Goal: Information Seeking & Learning: Learn about a topic

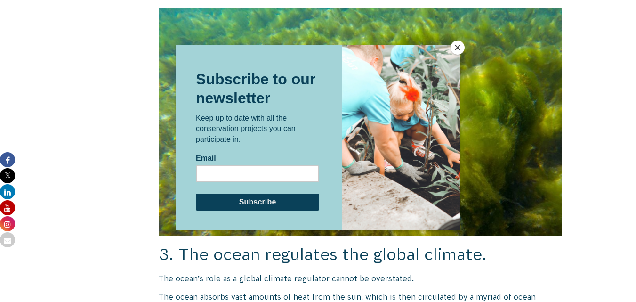
scroll to position [1184, 0]
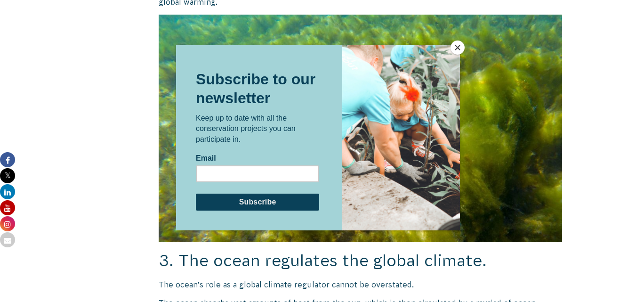
click at [463, 44] on button "Close" at bounding box center [458, 47] width 14 height 14
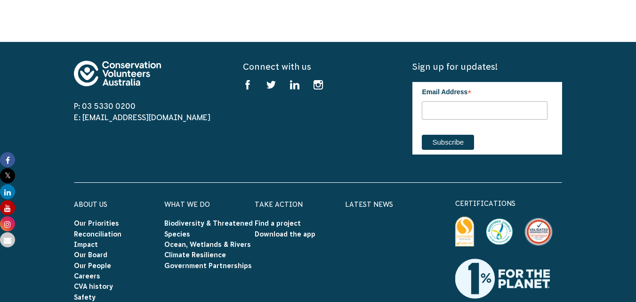
scroll to position [2832, 0]
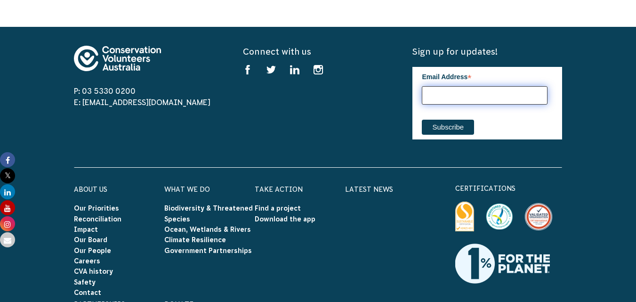
click at [495, 86] on input "Email Address *" at bounding box center [485, 95] width 126 height 18
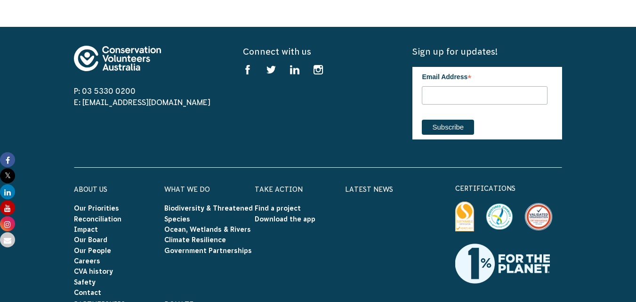
click at [46, 89] on footer "P: 03 5330 0200 E: [EMAIL_ADDRESS][DOMAIN_NAME] Connect with us Find us on face…" at bounding box center [318, 272] width 636 height 491
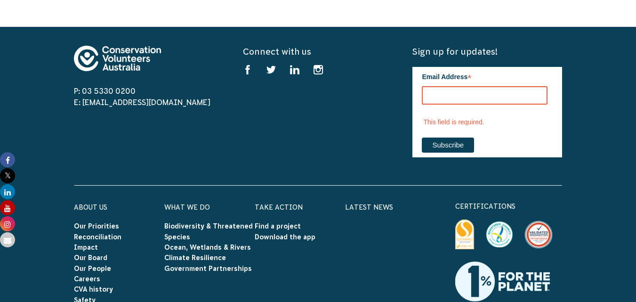
click at [442, 102] on div "Email Address * This field is required." at bounding box center [485, 102] width 126 height 71
drag, startPoint x: 88, startPoint y: 102, endPoint x: 366, endPoint y: 73, distance: 280.2
click at [95, 96] on div "P: 03 5330 0200 E: [EMAIL_ADDRESS][DOMAIN_NAME]" at bounding box center [149, 106] width 150 height 121
click at [535, 72] on label "Email Address *" at bounding box center [485, 76] width 126 height 18
click at [535, 86] on input "Email Address *" at bounding box center [485, 95] width 126 height 18
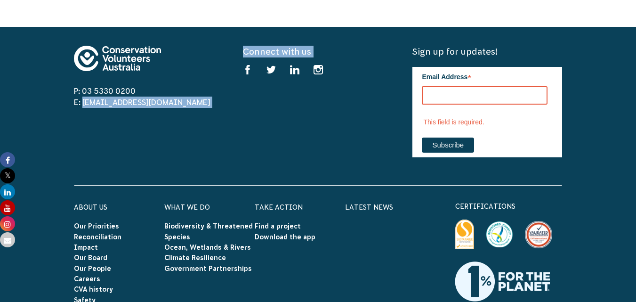
drag, startPoint x: 287, startPoint y: 133, endPoint x: 404, endPoint y: 133, distance: 117.7
click at [379, 133] on footer "P: 03 5330 0200 E: [EMAIL_ADDRESS][DOMAIN_NAME] Connect with us Find us on face…" at bounding box center [318, 281] width 636 height 509
click at [320, 147] on div "Connect with us Find us on facebook Find us on twitter Find us on linkedin Find…" at bounding box center [318, 106] width 150 height 121
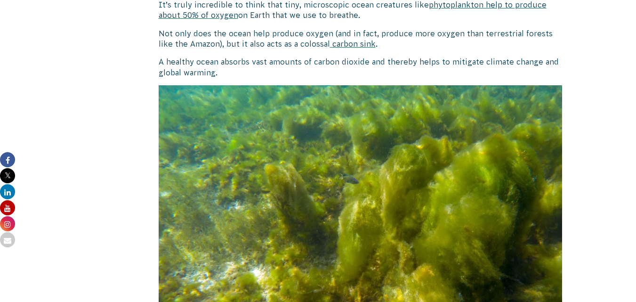
scroll to position [1365, 0]
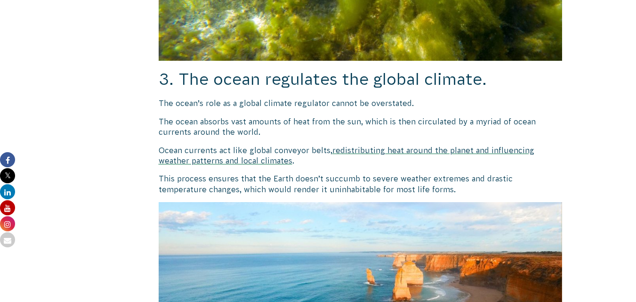
drag, startPoint x: 518, startPoint y: 81, endPoint x: 563, endPoint y: 19, distance: 76.6
click at [563, 19] on div "[DATE] CVA Updates 5 Reasons Why the Ocean Is So Important The ocean is a vast …" at bounding box center [318, 171] width 508 height 2605
